Goal: Register for event/course

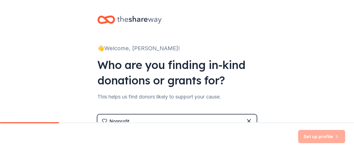
scroll to position [105, 0]
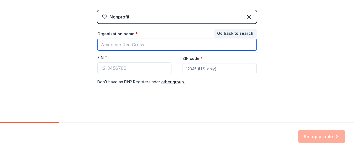
click at [157, 45] on input "Organization name *" at bounding box center [176, 45] width 159 height 12
click at [154, 46] on input "Organization name *" at bounding box center [176, 45] width 159 height 12
click at [146, 45] on input "Organization name *" at bounding box center [176, 45] width 159 height 12
click at [143, 45] on input "Organization name *" at bounding box center [176, 45] width 159 height 12
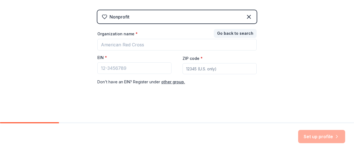
click at [295, 42] on div "👋 Welcome, [PERSON_NAME]! Who are you finding in-kind donations or grants for? …" at bounding box center [177, 9] width 354 height 228
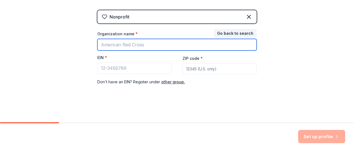
click at [150, 46] on input "Organization name *" at bounding box center [176, 45] width 159 height 12
click at [156, 47] on input "Organization name *" at bounding box center [176, 45] width 159 height 12
click at [160, 42] on input "Organization name *" at bounding box center [176, 45] width 159 height 12
click at [156, 45] on input "Organization name *" at bounding box center [176, 45] width 159 height 12
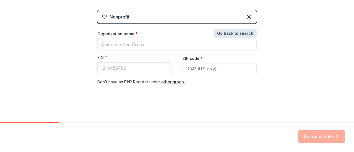
click at [226, 33] on button "Go back to search" at bounding box center [235, 33] width 43 height 9
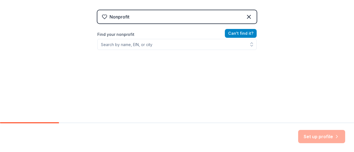
click at [232, 34] on button "Can ' t find it?" at bounding box center [241, 33] width 32 height 9
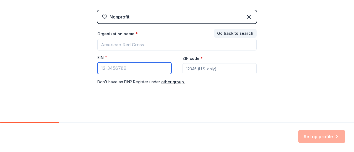
click at [128, 65] on input "EIN *" at bounding box center [134, 69] width 74 height 12
click at [128, 68] on input "EIN *" at bounding box center [134, 69] width 74 height 12
type input "[US_EMPLOYER_IDENTIFICATION_NUMBER]"
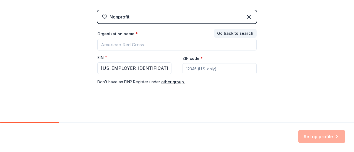
click at [193, 68] on input "ZIP code *" at bounding box center [220, 68] width 74 height 11
type input "05602"
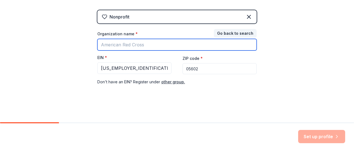
click at [148, 45] on input "Organization name *" at bounding box center [176, 45] width 159 height 12
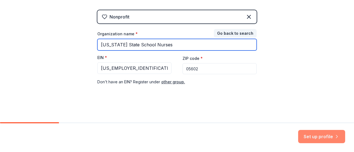
type input "[US_STATE] State School Nurses"
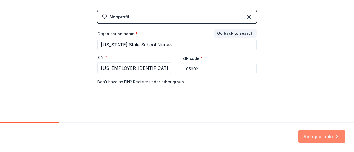
click at [322, 136] on button "Set up profile" at bounding box center [321, 136] width 47 height 13
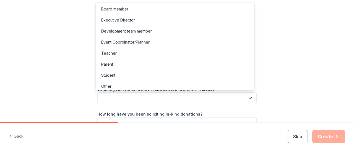
click at [250, 97] on icon "button" at bounding box center [251, 99] width 6 height 6
click at [121, 9] on div "Board member" at bounding box center [114, 9] width 27 height 7
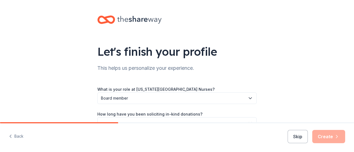
click at [234, 109] on div "What is your role at [US_STATE][GEOGRAPHIC_DATA] Nurses? Board member How long …" at bounding box center [176, 120] width 159 height 68
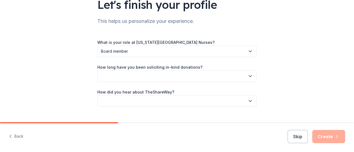
scroll to position [48, 0]
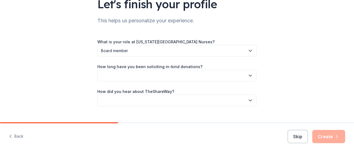
click at [248, 78] on icon "button" at bounding box center [251, 76] width 6 height 6
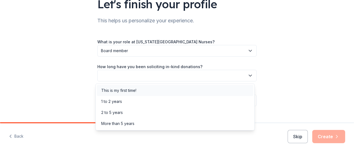
click at [129, 89] on div "This is my first time!" at bounding box center [118, 90] width 35 height 7
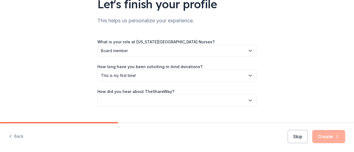
click at [250, 104] on button "button" at bounding box center [176, 101] width 159 height 12
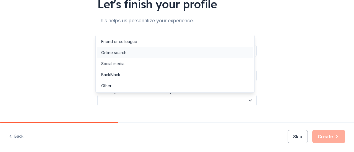
click at [122, 54] on div "Online search" at bounding box center [113, 53] width 25 height 7
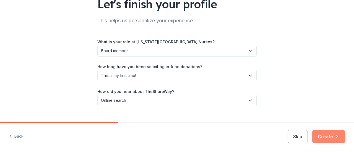
click at [333, 140] on button "Create" at bounding box center [328, 136] width 33 height 13
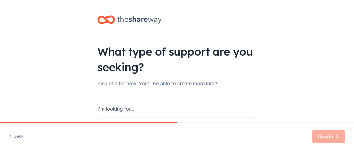
click at [267, 89] on div "What type of support are you seeking? Pick one for now. You'll be able to creat…" at bounding box center [177, 111] width 354 height 223
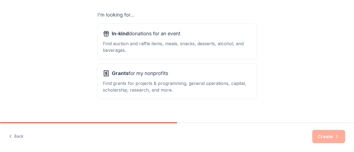
scroll to position [101, 0]
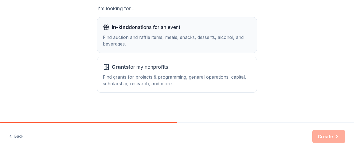
click at [192, 38] on div "Find auction and raffle items, meals, snacks, desserts, alcohol, and beverages." at bounding box center [177, 40] width 148 height 13
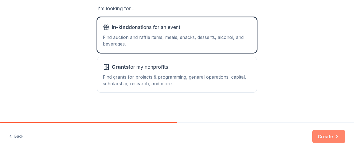
click at [330, 140] on button "Create" at bounding box center [328, 136] width 33 height 13
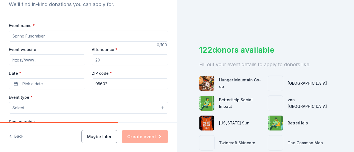
scroll to position [65, 0]
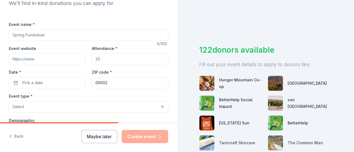
click at [58, 35] on input "Event name *" at bounding box center [88, 35] width 159 height 11
click at [34, 35] on input "[GEOGRAPHIC_DATA]" at bounding box center [88, 35] width 159 height 11
click at [52, 33] on input "[GEOGRAPHIC_DATA]" at bounding box center [88, 35] width 159 height 11
type input "New England School Nurse Conference"
click at [41, 60] on input "Event website" at bounding box center [47, 58] width 76 height 11
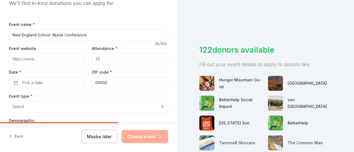
click at [103, 58] on input "Attendance *" at bounding box center [130, 58] width 76 height 11
type input "3"
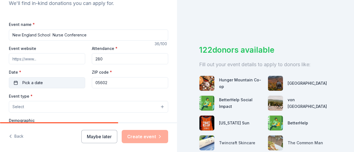
type input "280"
click at [27, 81] on span "Pick a date" at bounding box center [32, 83] width 20 height 7
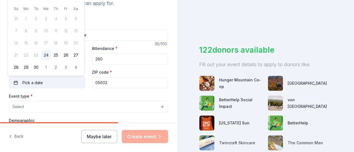
click at [15, 83] on button "Pick a date" at bounding box center [47, 82] width 76 height 11
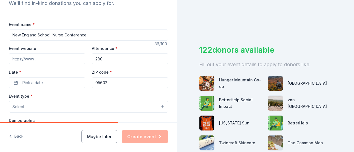
click at [27, 71] on label "Date *" at bounding box center [47, 73] width 76 height 6
click at [27, 77] on button "Pick a date" at bounding box center [47, 82] width 76 height 11
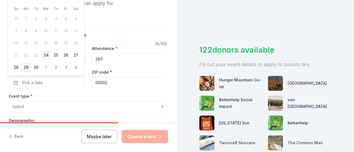
click at [29, 72] on button "29" at bounding box center [26, 68] width 10 height 10
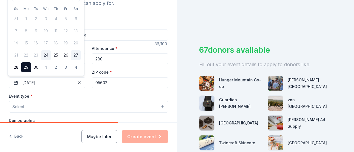
click at [76, 50] on button "27" at bounding box center [76, 55] width 10 height 10
click at [127, 30] on input "New England School Nurse Conference" at bounding box center [88, 35] width 159 height 11
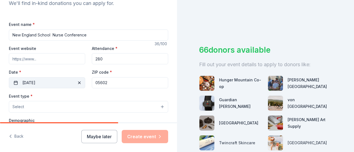
click at [19, 84] on button "[DATE]" at bounding box center [47, 82] width 76 height 11
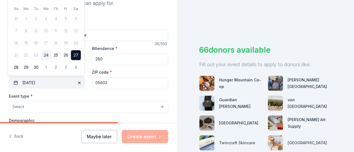
click at [48, 85] on button "[DATE]" at bounding box center [47, 82] width 76 height 11
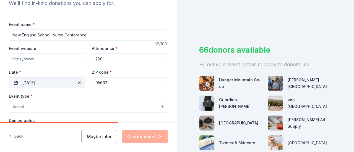
click at [58, 85] on button "[DATE]" at bounding box center [47, 82] width 76 height 11
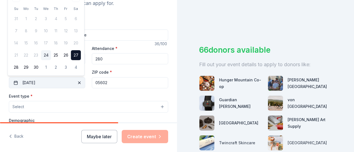
click at [46, 82] on button "[DATE]" at bounding box center [47, 82] width 76 height 11
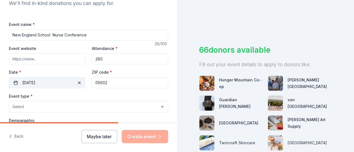
click at [27, 80] on button "[DATE]" at bounding box center [47, 82] width 76 height 11
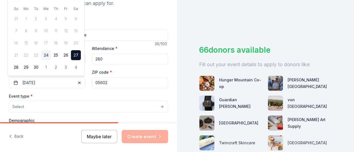
click at [99, 14] on div "Event name * New England School Nurse Conference 36 /100 Event website Attendan…" at bounding box center [88, 144] width 159 height 265
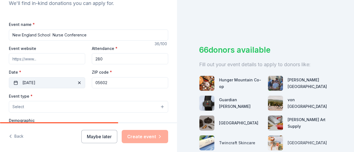
click at [77, 81] on span "button" at bounding box center [79, 83] width 7 height 7
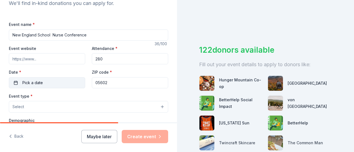
click at [41, 81] on span "Pick a date" at bounding box center [32, 83] width 20 height 7
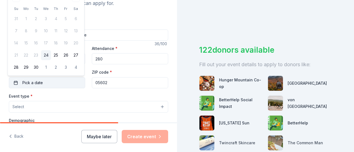
click at [14, 82] on button "Pick a date" at bounding box center [47, 82] width 76 height 11
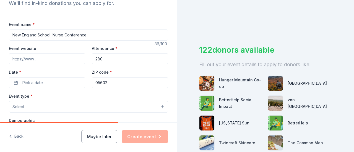
click at [24, 72] on label "Date *" at bounding box center [47, 73] width 76 height 6
click at [24, 77] on button "Pick a date" at bounding box center [47, 82] width 76 height 11
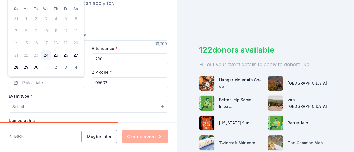
click at [79, 2] on div "[DATE] Su Mo Tu We Th Fr Sa 31 1 2 3 4 5 6 7 8 9 10 11 12 13 14 15 16 17 18 19 …" at bounding box center [46, 33] width 70 height 79
click at [31, 80] on span "Pick a date" at bounding box center [32, 83] width 20 height 7
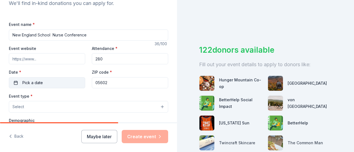
click at [48, 82] on button "Pick a date" at bounding box center [47, 82] width 76 height 11
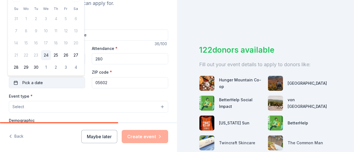
click at [48, 82] on button "Pick a date" at bounding box center [47, 82] width 76 height 11
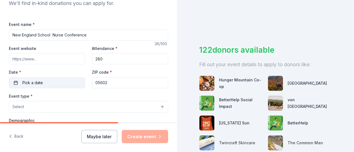
click at [48, 82] on button "Pick a date" at bounding box center [47, 82] width 76 height 11
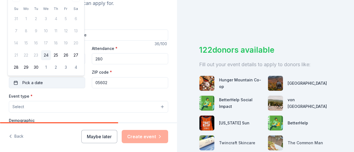
click at [48, 82] on button "Pick a date" at bounding box center [47, 82] width 76 height 11
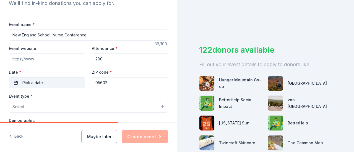
click at [37, 86] on button "Pick a date" at bounding box center [47, 82] width 76 height 11
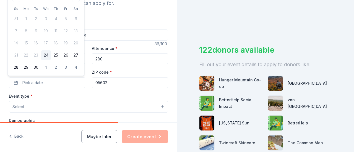
drag, startPoint x: 80, startPoint y: 54, endPoint x: 82, endPoint y: 40, distance: 14.8
click at [82, 40] on div "[DATE] Su Mo Tu We Th Fr Sa 31 1 2 3 4 5 6 7 8 9 10 11 12 13 14 15 16 17 18 19 …" at bounding box center [46, 33] width 76 height 86
click at [105, 25] on div "Event name * New England School Nurse Conference" at bounding box center [88, 31] width 159 height 20
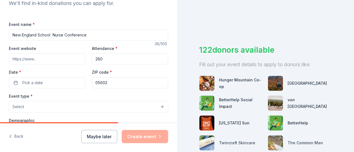
click at [36, 108] on button "Select" at bounding box center [88, 107] width 159 height 12
click at [40, 82] on div "Event name * New England School Nurse Conference 36 /100 Event website Attendan…" at bounding box center [88, 149] width 159 height 256
click at [40, 82] on span "Pick a date" at bounding box center [32, 83] width 20 height 7
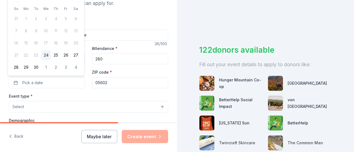
click at [40, 82] on span "Pick a date" at bounding box center [32, 83] width 20 height 7
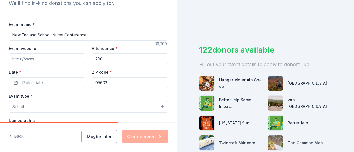
click at [40, 82] on span "Pick a date" at bounding box center [32, 83] width 20 height 7
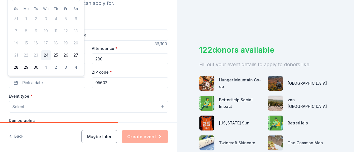
click at [40, 82] on span "Pick a date" at bounding box center [32, 83] width 20 height 7
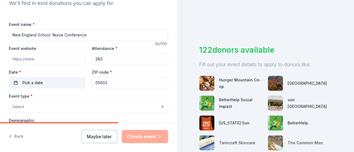
click at [15, 80] on button "Pick a date" at bounding box center [47, 82] width 76 height 11
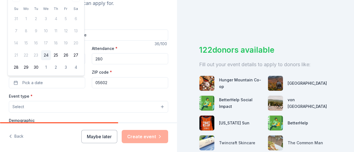
click at [99, 16] on div "Event name * New England School Nurse Conference 36 /100 Event website Attendan…" at bounding box center [88, 144] width 159 height 265
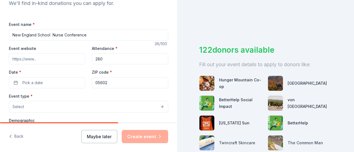
click at [45, 58] on input "Event website" at bounding box center [47, 58] width 76 height 11
type input "VSSNA,org"
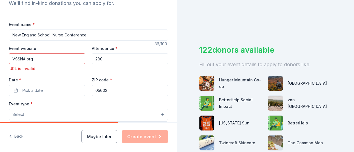
click at [158, 105] on div "Event type * Select Fundraiser Business & professional Food & drink Health & we…" at bounding box center [88, 111] width 159 height 20
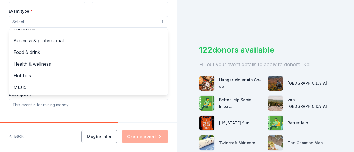
scroll to position [0, 0]
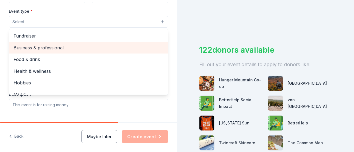
click at [45, 46] on span "Business & professional" at bounding box center [89, 47] width 150 height 7
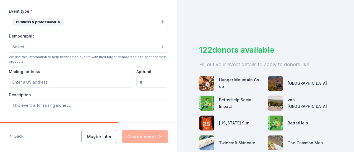
click at [159, 21] on button "Business & professional" at bounding box center [88, 22] width 159 height 12
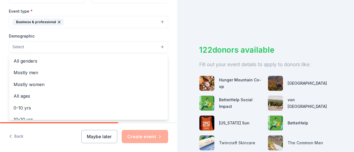
click at [157, 45] on button "Select" at bounding box center [88, 47] width 159 height 12
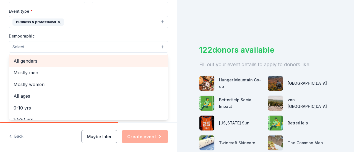
click at [36, 59] on span "All genders" at bounding box center [89, 61] width 150 height 7
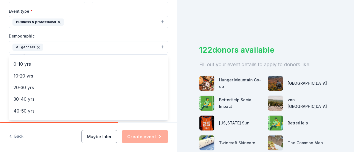
scroll to position [55, 0]
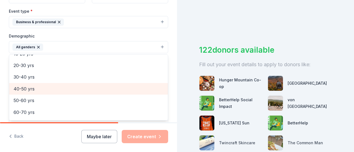
click at [34, 86] on span "40-50 yrs" at bounding box center [89, 89] width 150 height 7
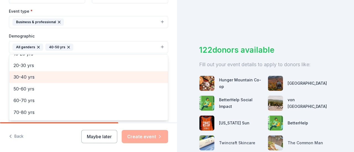
click at [31, 77] on span "30-40 yrs" at bounding box center [89, 77] width 150 height 7
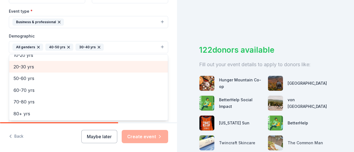
click at [25, 63] on span "20-30 yrs" at bounding box center [89, 66] width 150 height 7
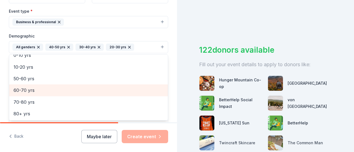
click at [29, 91] on span "60-70 yrs" at bounding box center [89, 90] width 150 height 7
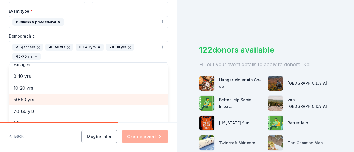
click at [29, 97] on span "50-60 yrs" at bounding box center [89, 99] width 150 height 7
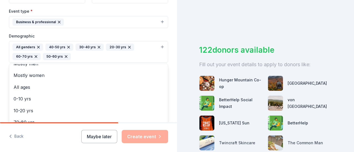
scroll to position [0, 0]
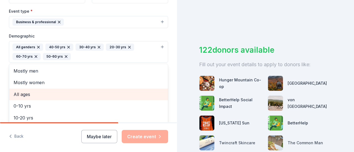
click at [24, 93] on span "All ages" at bounding box center [89, 94] width 150 height 7
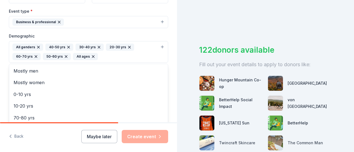
click at [64, 55] on icon "button" at bounding box center [66, 57] width 4 height 4
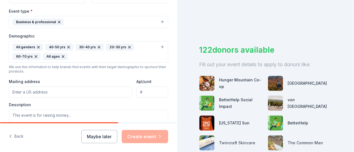
click at [35, 55] on icon "button" at bounding box center [36, 57] width 4 height 4
click at [37, 45] on icon "button" at bounding box center [38, 47] width 4 height 4
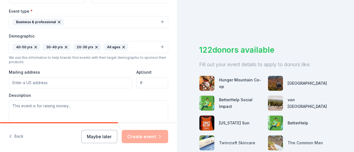
click at [66, 46] on icon "button" at bounding box center [66, 47] width 2 height 2
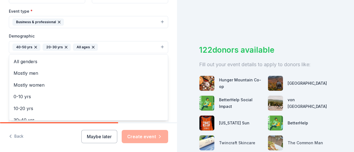
click at [65, 45] on icon "button" at bounding box center [66, 47] width 4 height 4
click at [36, 46] on icon "button" at bounding box center [35, 47] width 4 height 4
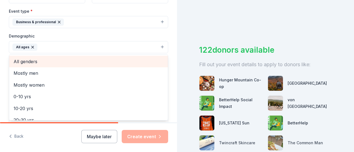
click at [35, 61] on span "All genders" at bounding box center [89, 61] width 150 height 7
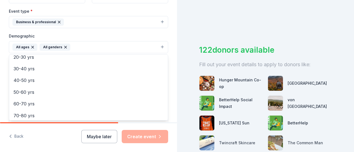
scroll to position [65, 0]
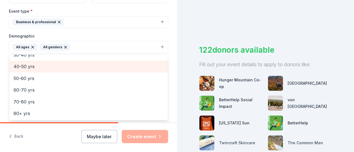
drag, startPoint x: 161, startPoint y: 55, endPoint x: 113, endPoint y: 65, distance: 48.7
click at [113, 65] on span "40-50 yrs" at bounding box center [89, 66] width 150 height 7
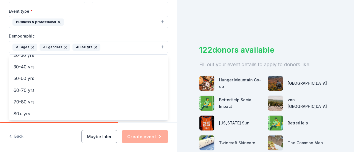
click at [107, 79] on span "50-60 yrs" at bounding box center [89, 78] width 150 height 7
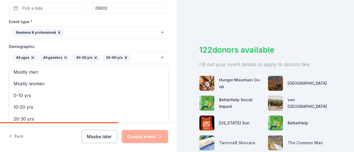
scroll to position [147, 0]
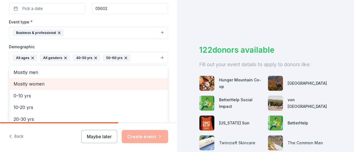
click at [38, 87] on div "Mostly women" at bounding box center [88, 84] width 159 height 12
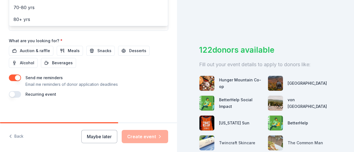
scroll to position [148, 0]
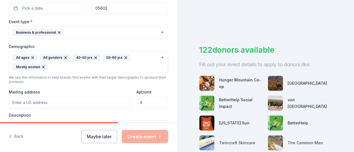
click at [107, 105] on input "Mailing address" at bounding box center [70, 102] width 123 height 11
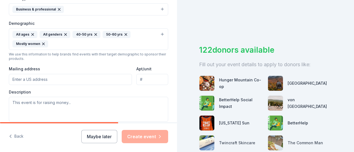
scroll to position [168, 0]
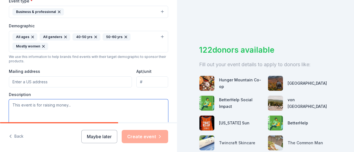
click at [108, 106] on textarea at bounding box center [88, 112] width 159 height 25
click at [195, 39] on div "122 donors available Fill out your event details to apply to donors like: Hunge…" at bounding box center [265, 76] width 177 height 152
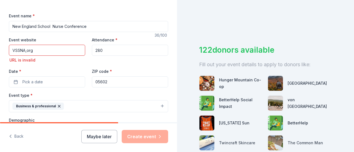
scroll to position [79, 0]
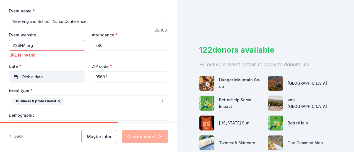
click at [42, 74] on span "Pick a date" at bounding box center [32, 77] width 20 height 7
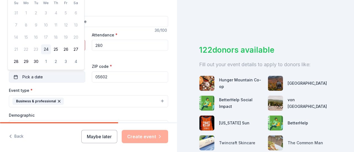
click at [42, 74] on span "Pick a date" at bounding box center [32, 77] width 20 height 7
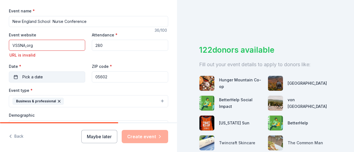
click at [42, 74] on span "Pick a date" at bounding box center [32, 77] width 20 height 7
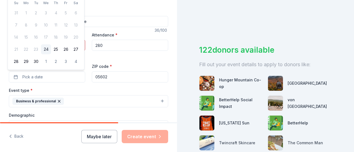
click at [110, 3] on div "Event name * New England School Nurse Conference 36 /100 Event website VSSNA,or…" at bounding box center [88, 140] width 159 height 283
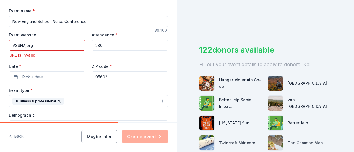
scroll to position [0, 0]
